Goal: Contribute content: Add original content to the website for others to see

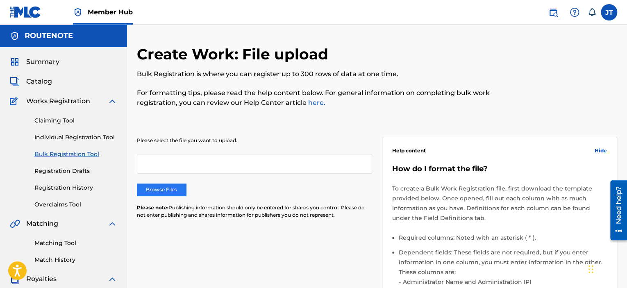
click at [169, 187] on label "Browse Files" at bounding box center [161, 190] width 49 height 12
click at [0, 0] on input "Browse Files" at bounding box center [0, 0] width 0 height 0
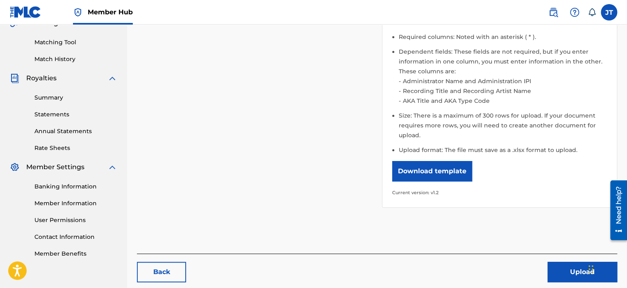
scroll to position [205, 0]
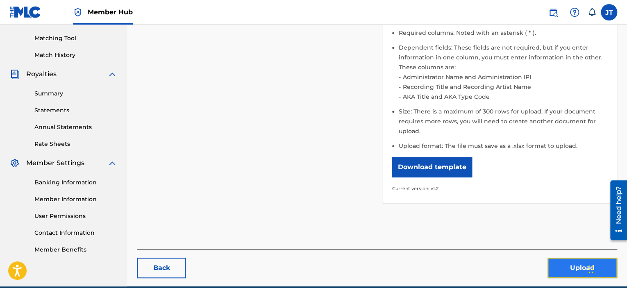
click at [581, 263] on button "Upload" at bounding box center [583, 268] width 70 height 20
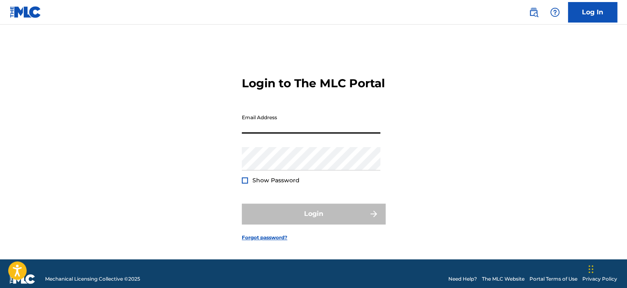
click at [282, 134] on input "Email Address" at bounding box center [311, 121] width 139 height 23
type input "[EMAIL_ADDRESS][DOMAIN_NAME]"
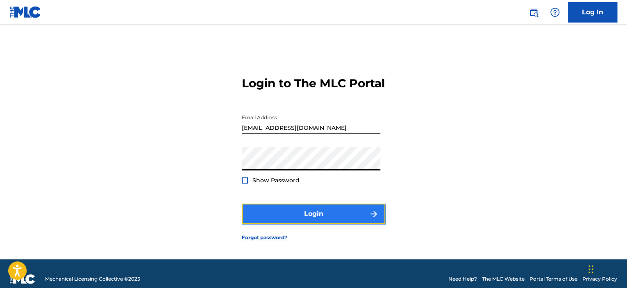
click at [297, 224] on button "Login" at bounding box center [313, 214] width 143 height 20
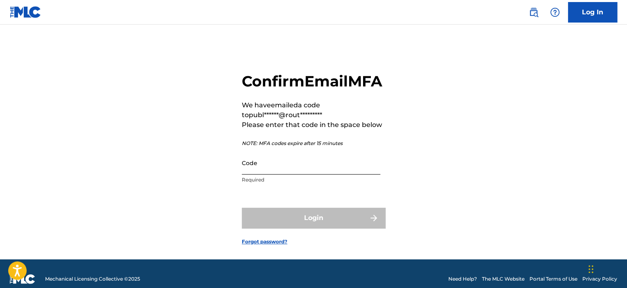
click at [280, 175] on input "Code" at bounding box center [311, 162] width 139 height 23
paste input "723918"
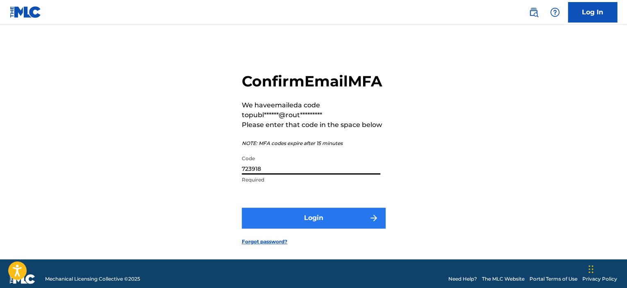
type input "723918"
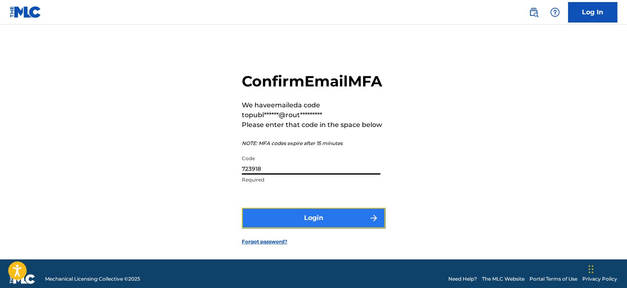
click at [274, 228] on button "Login" at bounding box center [313, 218] width 143 height 20
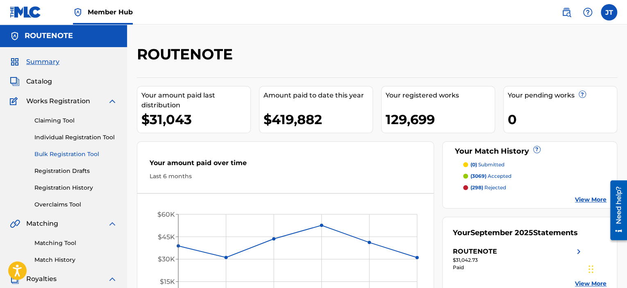
click at [62, 153] on link "Bulk Registration Tool" at bounding box center [75, 154] width 83 height 9
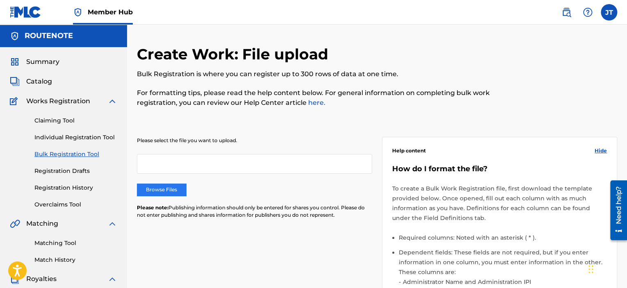
click at [170, 186] on label "Browse Files" at bounding box center [161, 190] width 49 height 12
click at [0, 0] on input "Browse Files" at bounding box center [0, 0] width 0 height 0
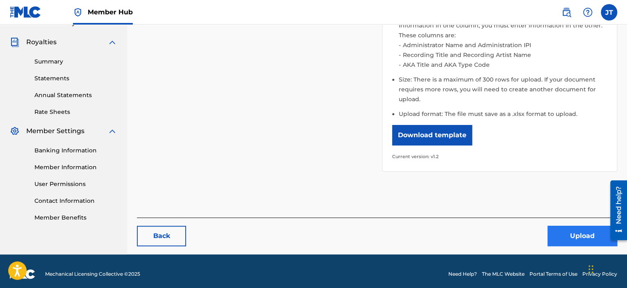
scroll to position [242, 0]
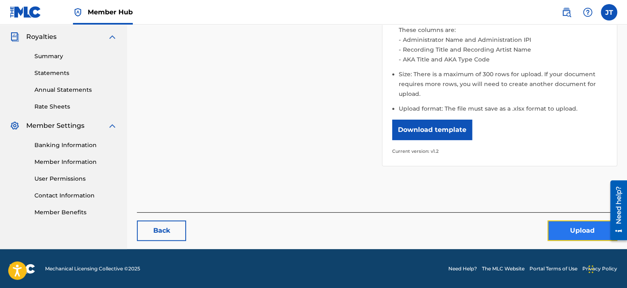
click at [591, 227] on button "Upload" at bounding box center [583, 231] width 70 height 20
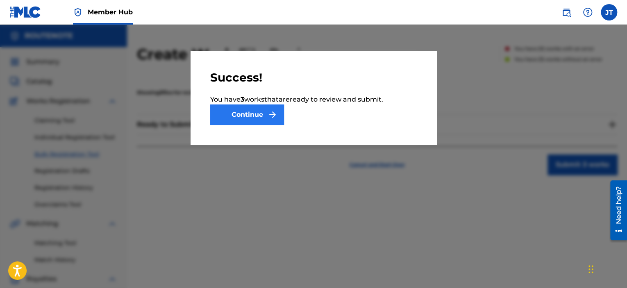
drag, startPoint x: 196, startPoint y: 96, endPoint x: 233, endPoint y: 117, distance: 42.6
click at [196, 96] on div "Success! You have 3 work s that are ready to review and submit. Continue" at bounding box center [314, 98] width 246 height 94
click at [236, 121] on button "Continue" at bounding box center [247, 115] width 74 height 20
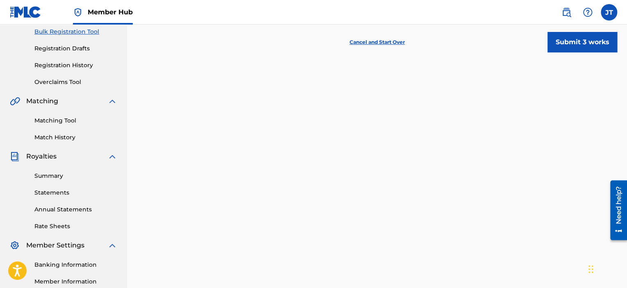
scroll to position [123, 0]
click at [561, 51] on button "Submit 3 works" at bounding box center [583, 42] width 70 height 20
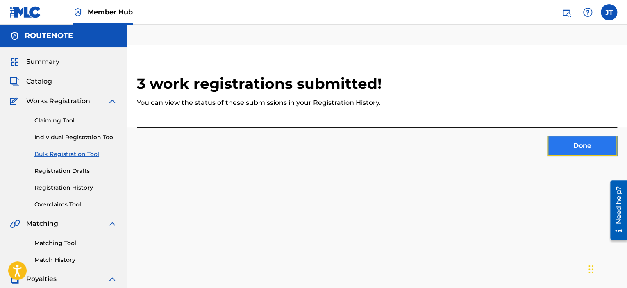
click at [574, 139] on button "Done" at bounding box center [583, 146] width 70 height 20
